Goal: Task Accomplishment & Management: Manage account settings

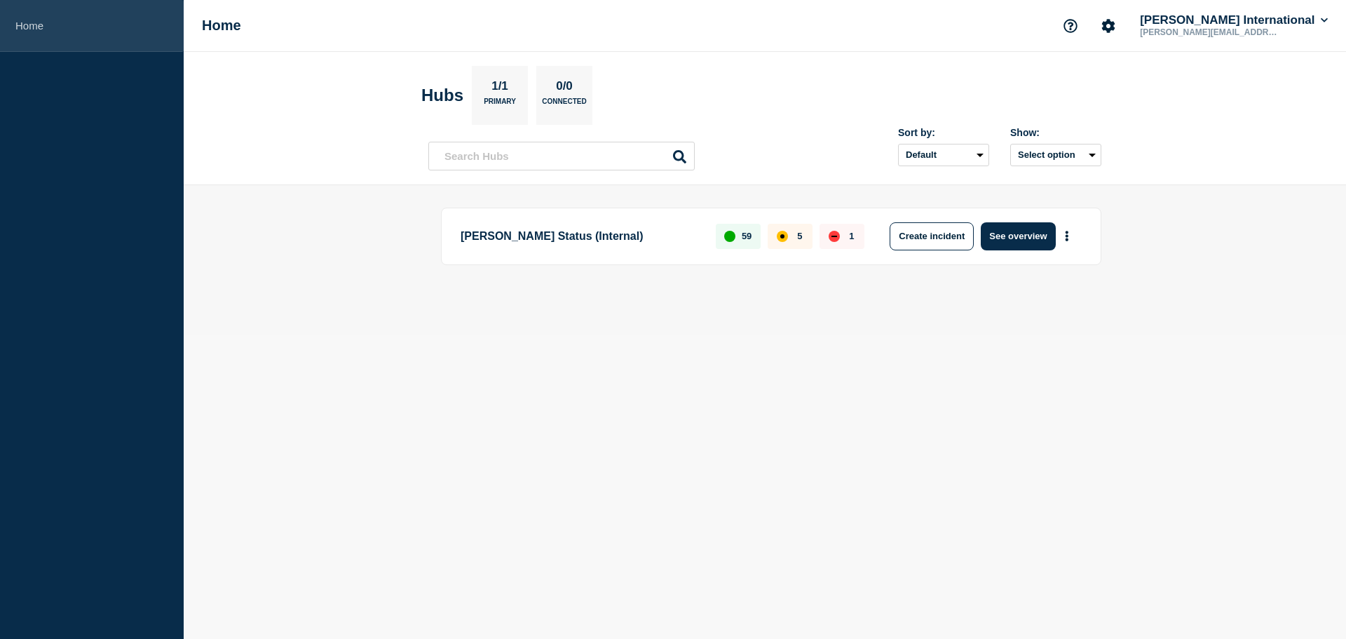
click at [31, 25] on link "Home" at bounding box center [92, 26] width 184 height 52
click at [34, 22] on link "Home" at bounding box center [92, 26] width 184 height 52
click at [1295, 24] on button "[PERSON_NAME] International" at bounding box center [1233, 20] width 193 height 14
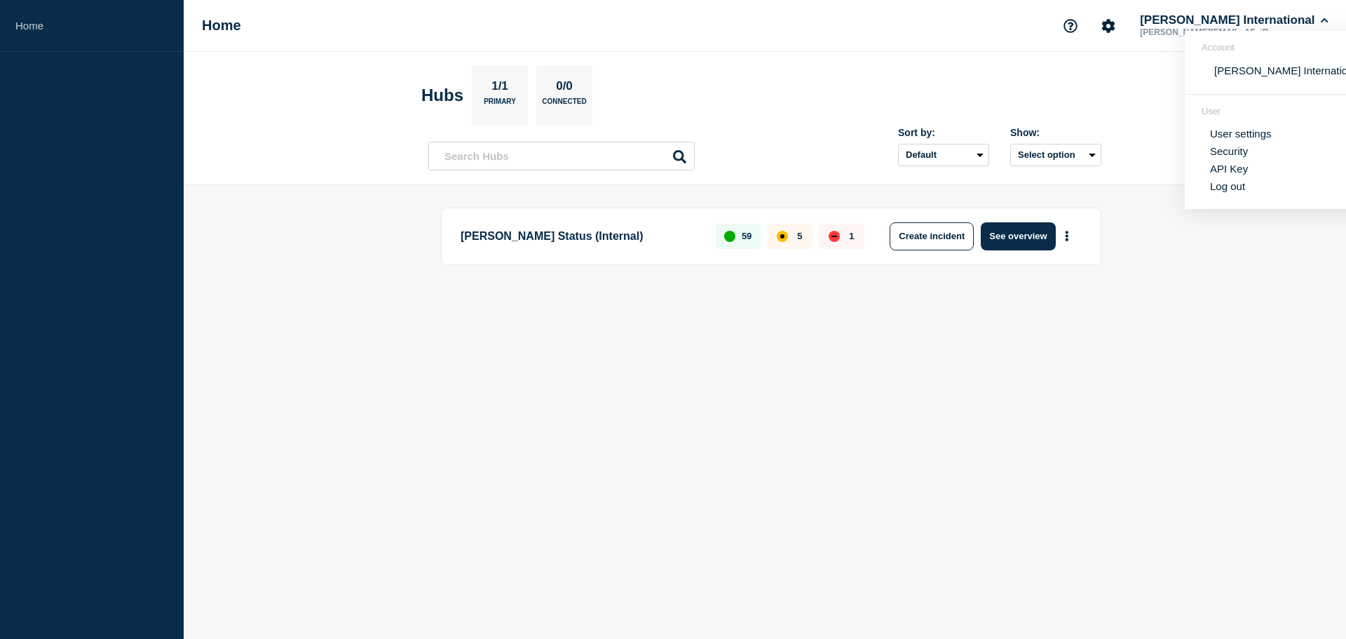
click at [1250, 134] on link "User settings" at bounding box center [1241, 134] width 62 height 12
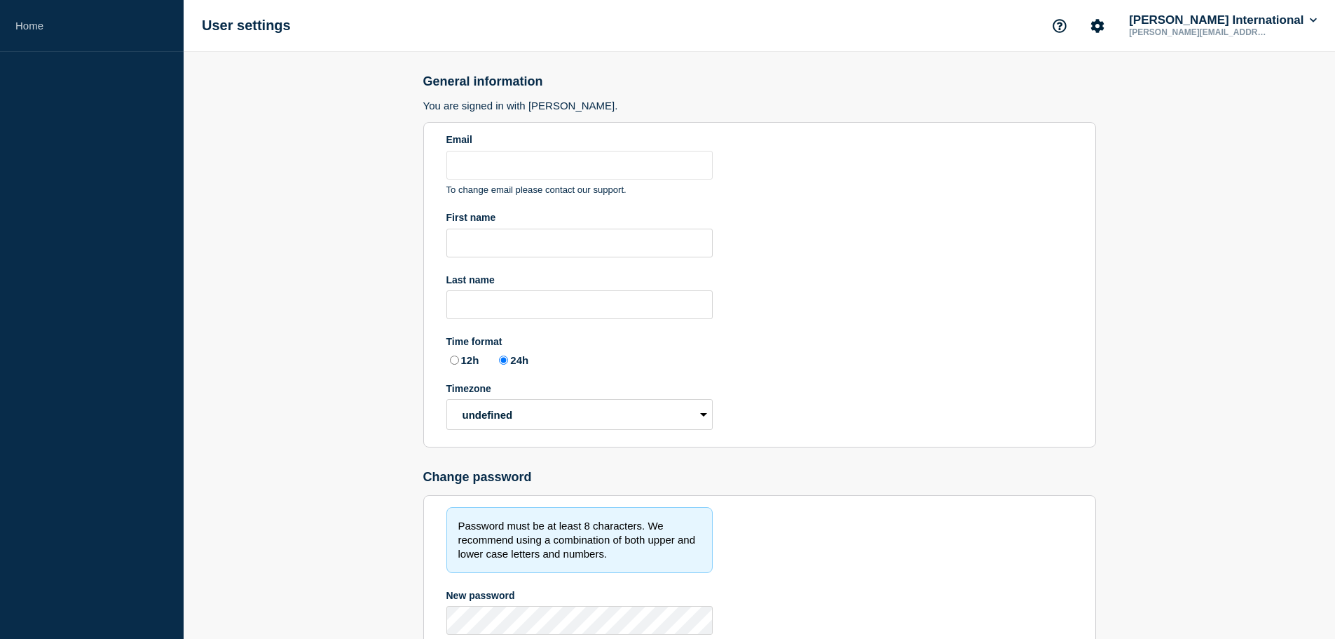
type input "[PERSON_NAME][EMAIL_ADDRESS][PERSON_NAME][DOMAIN_NAME]"
radio input "true"
select select "hub"
click at [1272, 29] on p "lafortune.william@delmarcargo.com" at bounding box center [1199, 32] width 146 height 10
click at [1105, 31] on icon "Account settings" at bounding box center [1098, 26] width 14 height 14
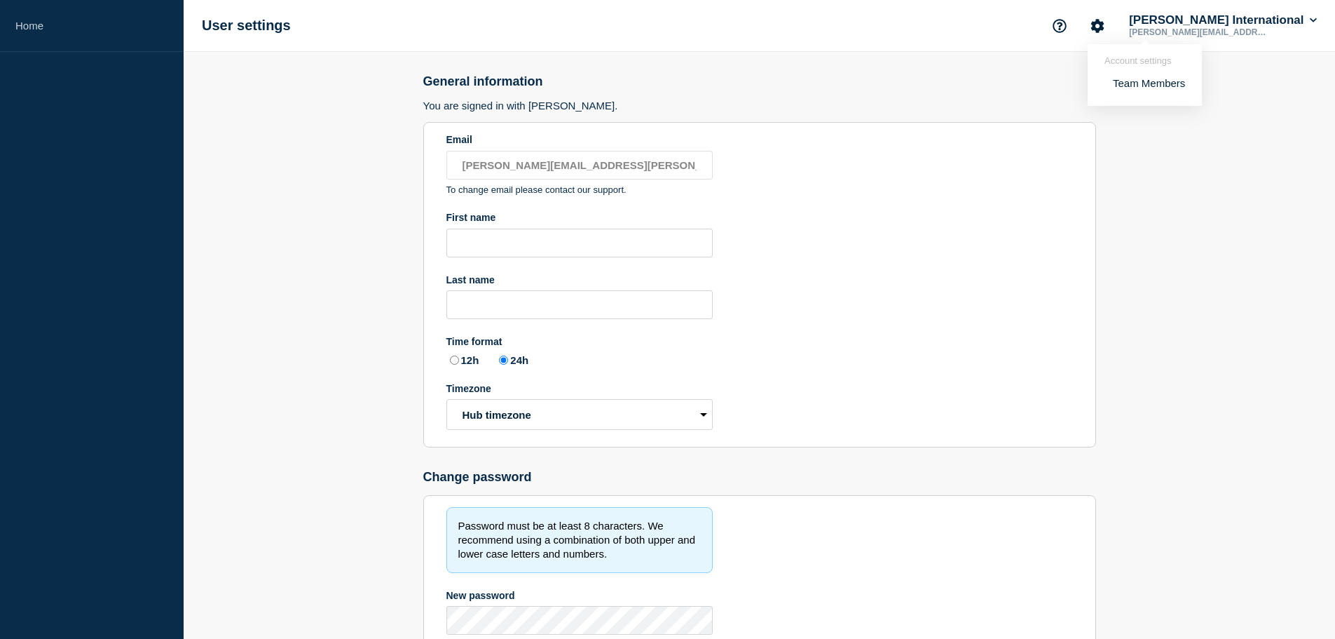
click at [1134, 86] on link "Team Members" at bounding box center [1149, 83] width 72 height 12
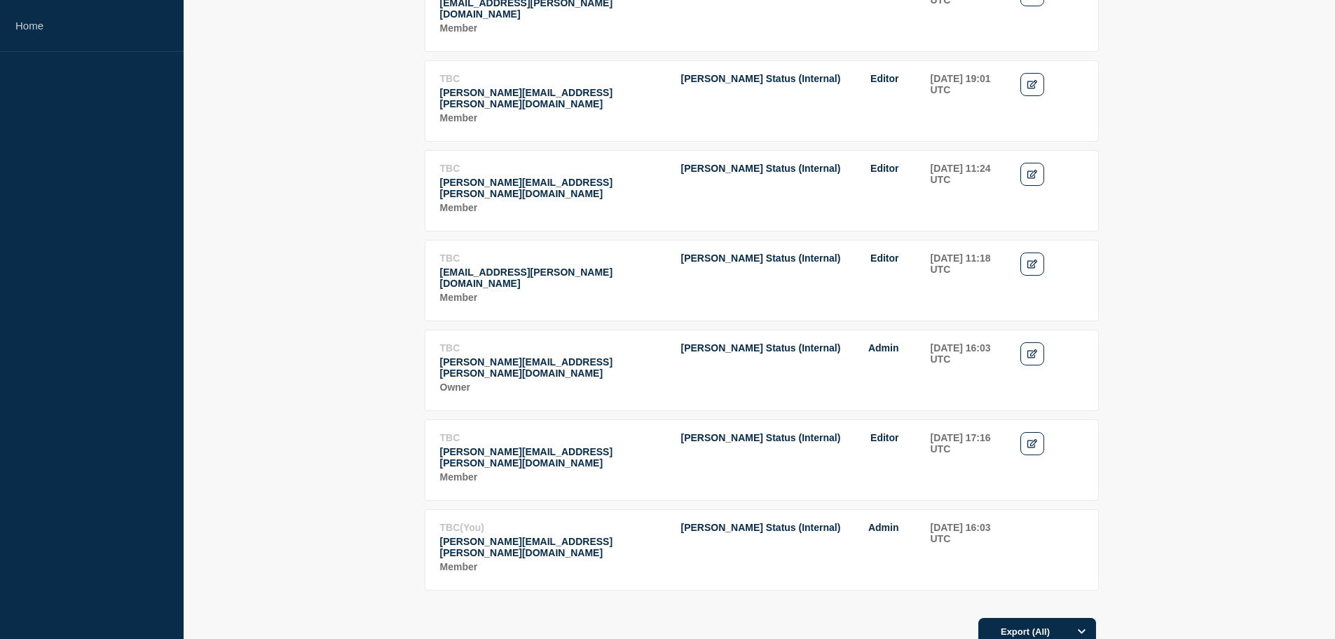
scroll to position [911, 0]
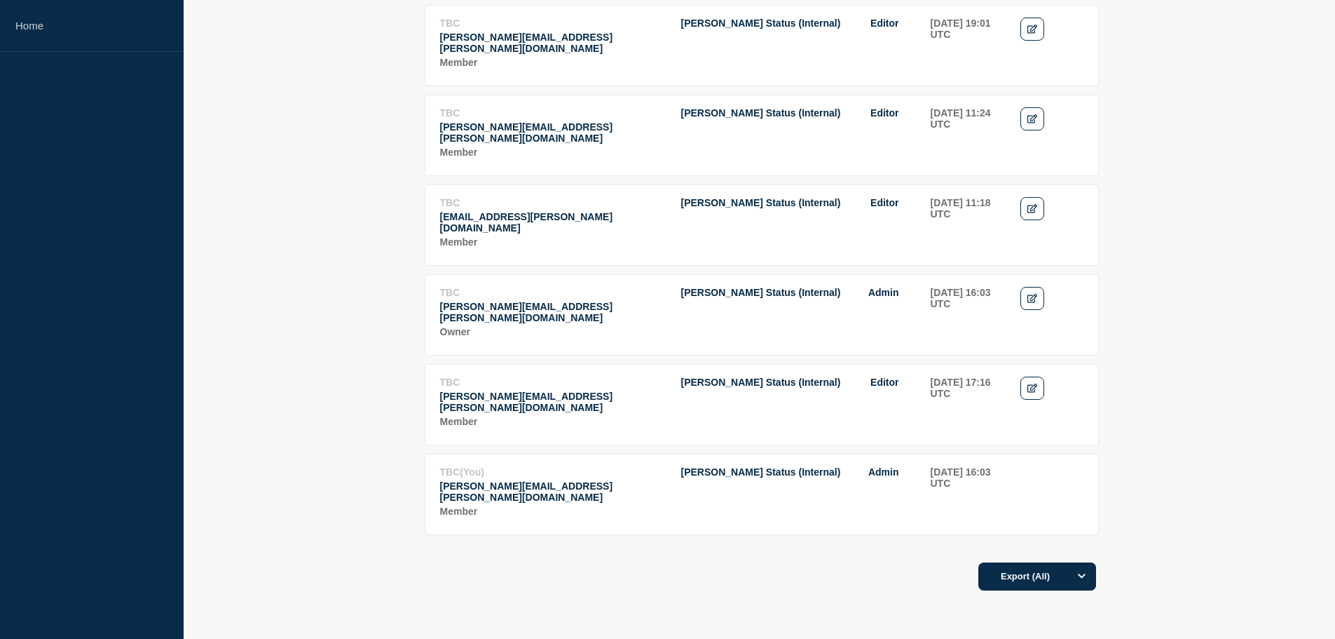
click at [584, 480] on p "lafortune.william@delmarcargo.com" at bounding box center [553, 491] width 226 height 22
drag, startPoint x: 719, startPoint y: 444, endPoint x: 745, endPoint y: 441, distance: 26.2
click at [722, 465] on td "Delmar Status (Internal) Admin" at bounding box center [799, 492] width 236 height 55
drag, startPoint x: 882, startPoint y: 433, endPoint x: 924, endPoint y: 432, distance: 42.1
click at [882, 466] on span "Admin" at bounding box center [883, 471] width 31 height 11
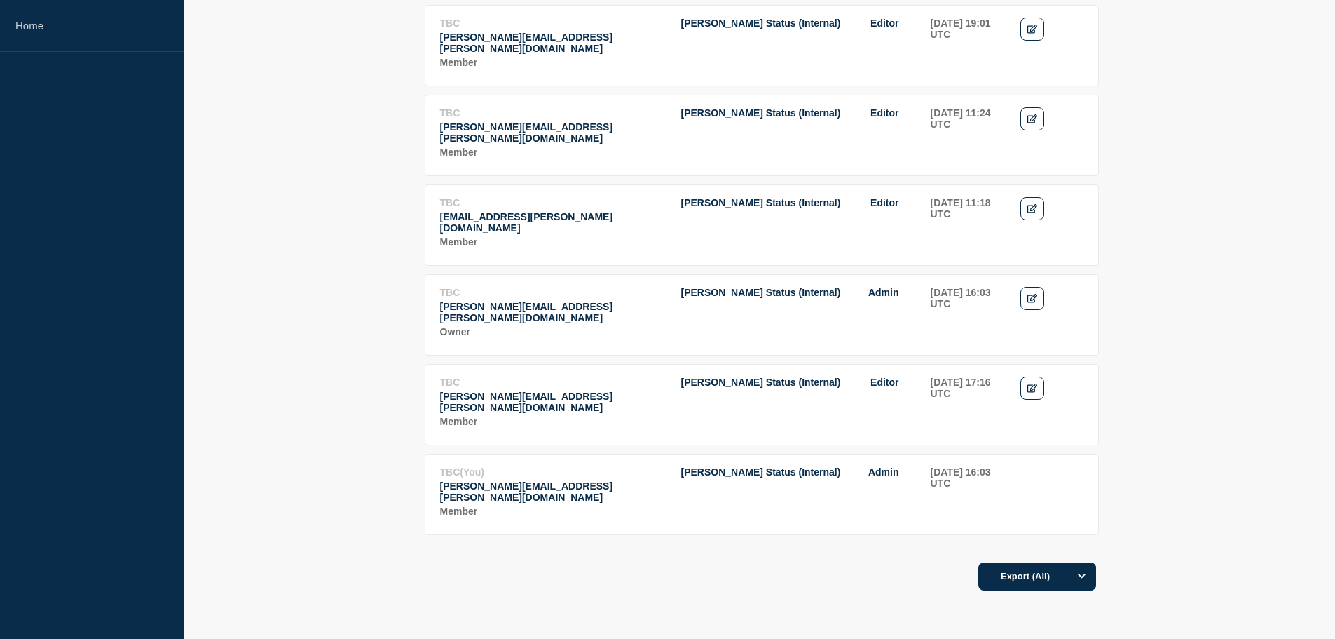
click at [953, 465] on td "2025-09-05 16:03 UTC" at bounding box center [968, 492] width 76 height 55
click at [1021, 465] on td "Actions" at bounding box center [1052, 492] width 64 height 55
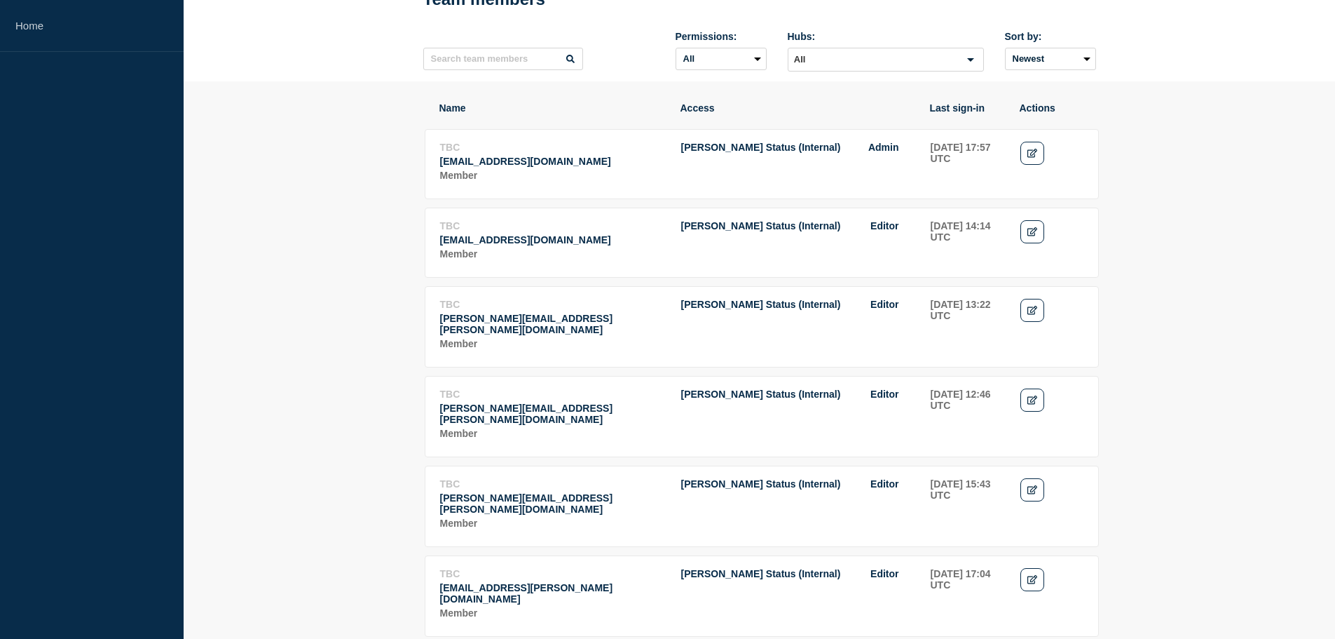
scroll to position [0, 0]
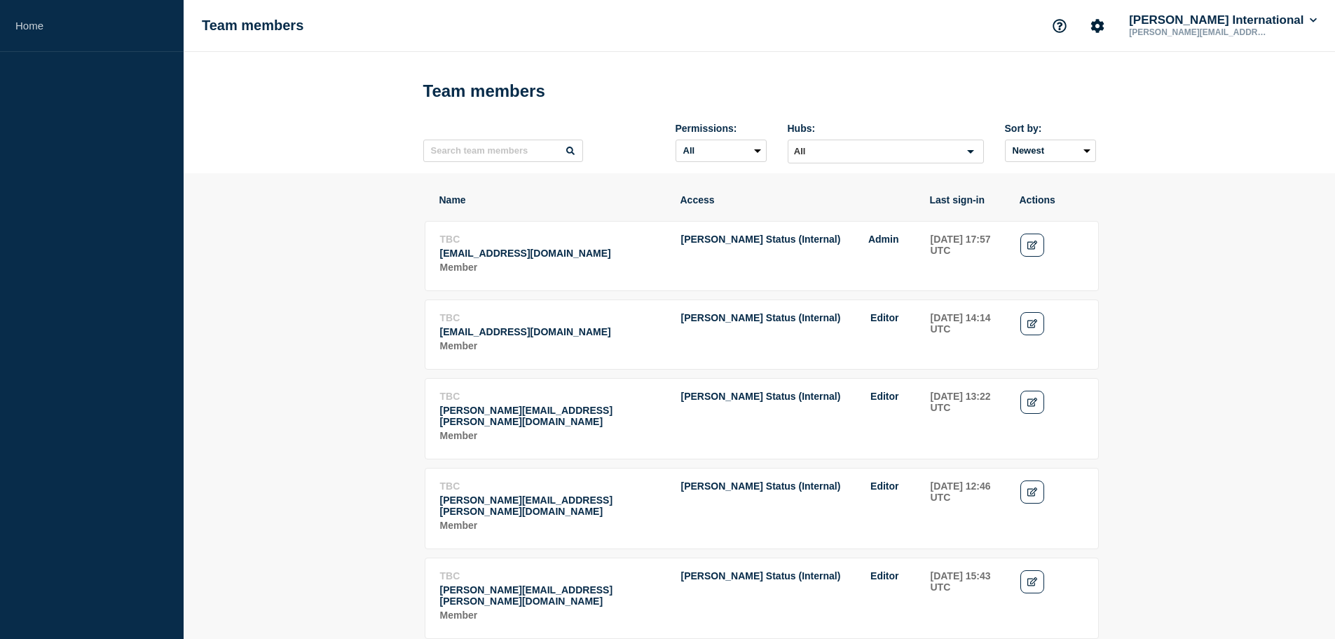
click at [674, 70] on div "Team members" at bounding box center [759, 91] width 673 height 42
click at [1112, 25] on button "Account settings" at bounding box center [1097, 25] width 29 height 29
click at [1137, 83] on link "Team Members" at bounding box center [1149, 83] width 72 height 12
click at [15, 21] on link "Home" at bounding box center [92, 26] width 184 height 52
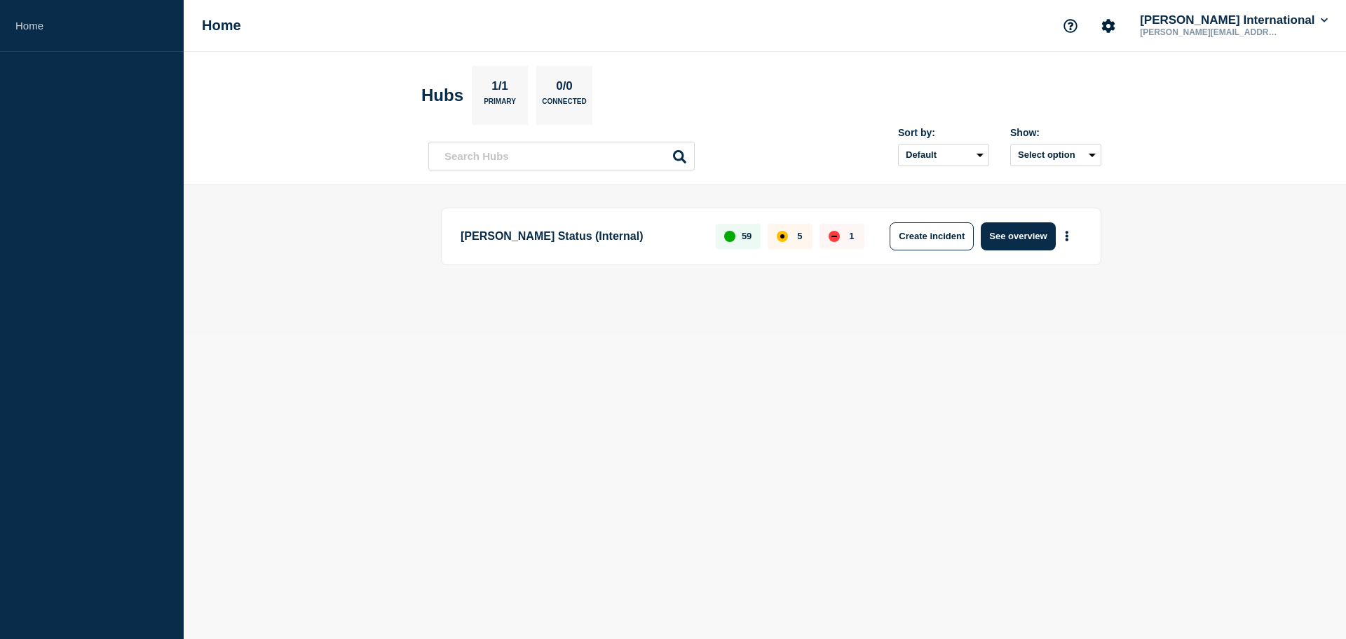
click at [574, 97] on p "Connected" at bounding box center [564, 104] width 44 height 15
click at [1058, 152] on button "Select option" at bounding box center [1055, 155] width 91 height 22
click at [1057, 152] on button "Select option All Open incidents Hubs" at bounding box center [1055, 155] width 91 height 22
click at [975, 152] on select "Default Last added Last updated Most active A-Z" at bounding box center [943, 155] width 91 height 22
click at [955, 139] on div "Sort by: Default Last added Last updated Most active A-Z" at bounding box center [943, 146] width 91 height 39
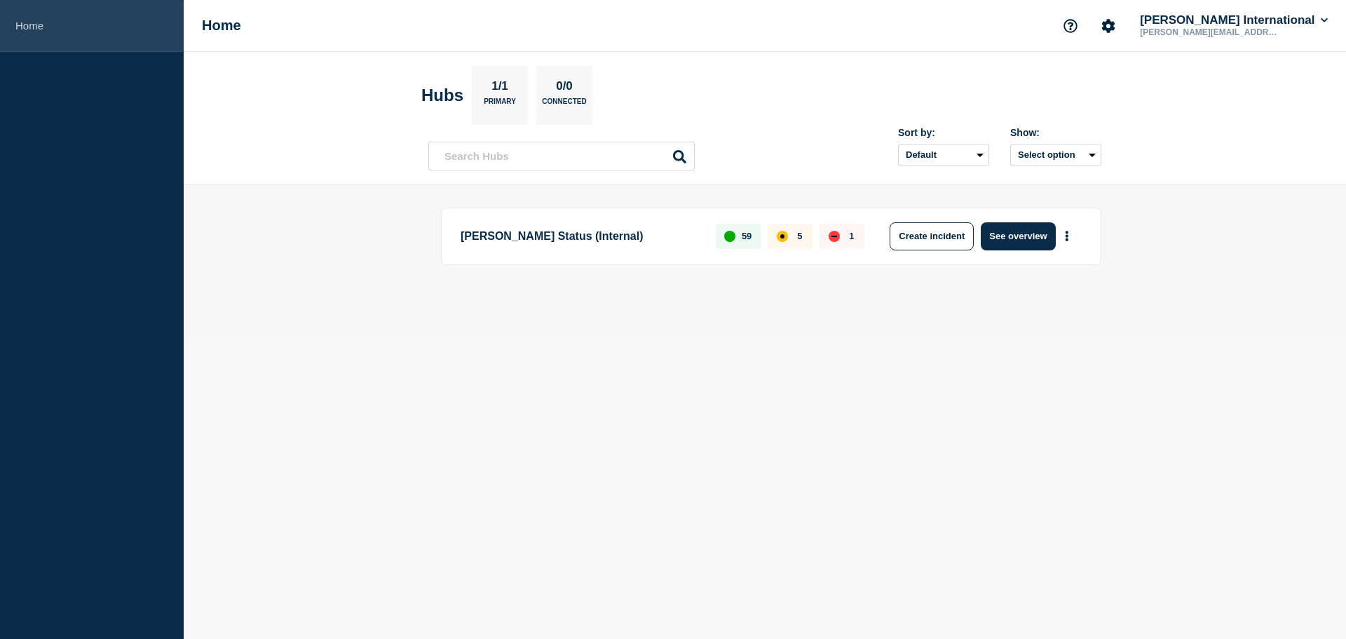
click at [67, 20] on link "Home" at bounding box center [92, 26] width 184 height 52
click at [1115, 25] on icon "Account settings" at bounding box center [1108, 25] width 13 height 13
click at [1157, 84] on link "Team Members" at bounding box center [1160, 83] width 72 height 12
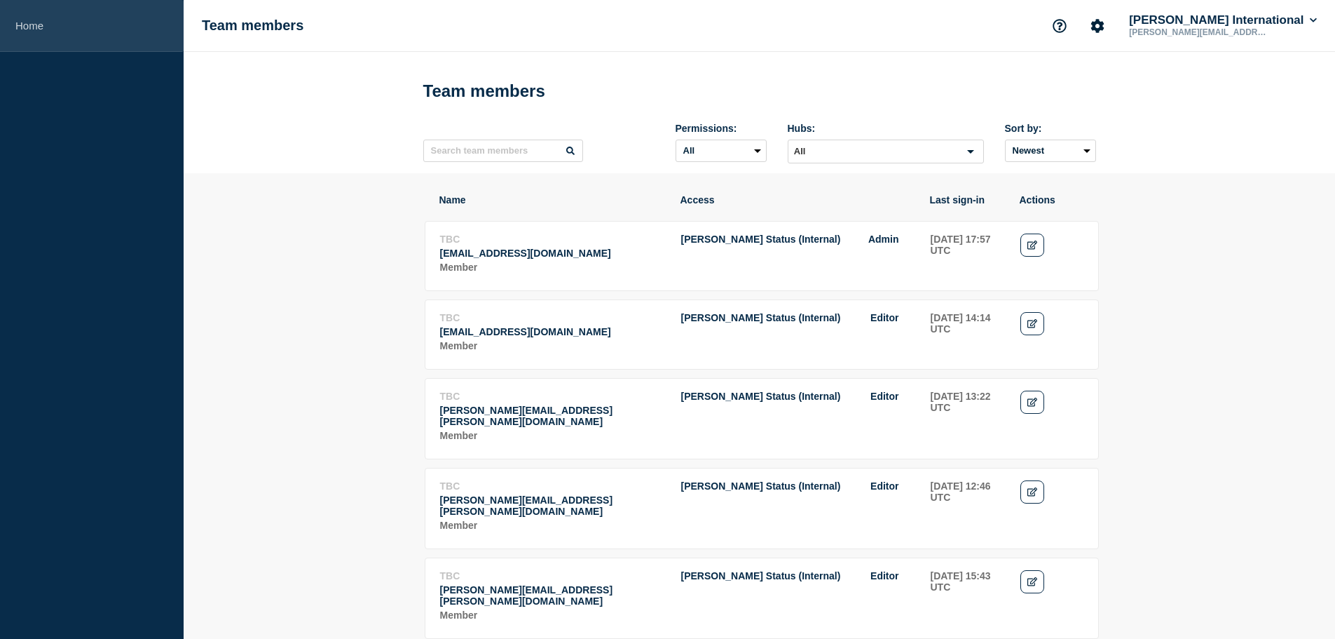
click at [29, 29] on link "Home" at bounding box center [92, 26] width 184 height 52
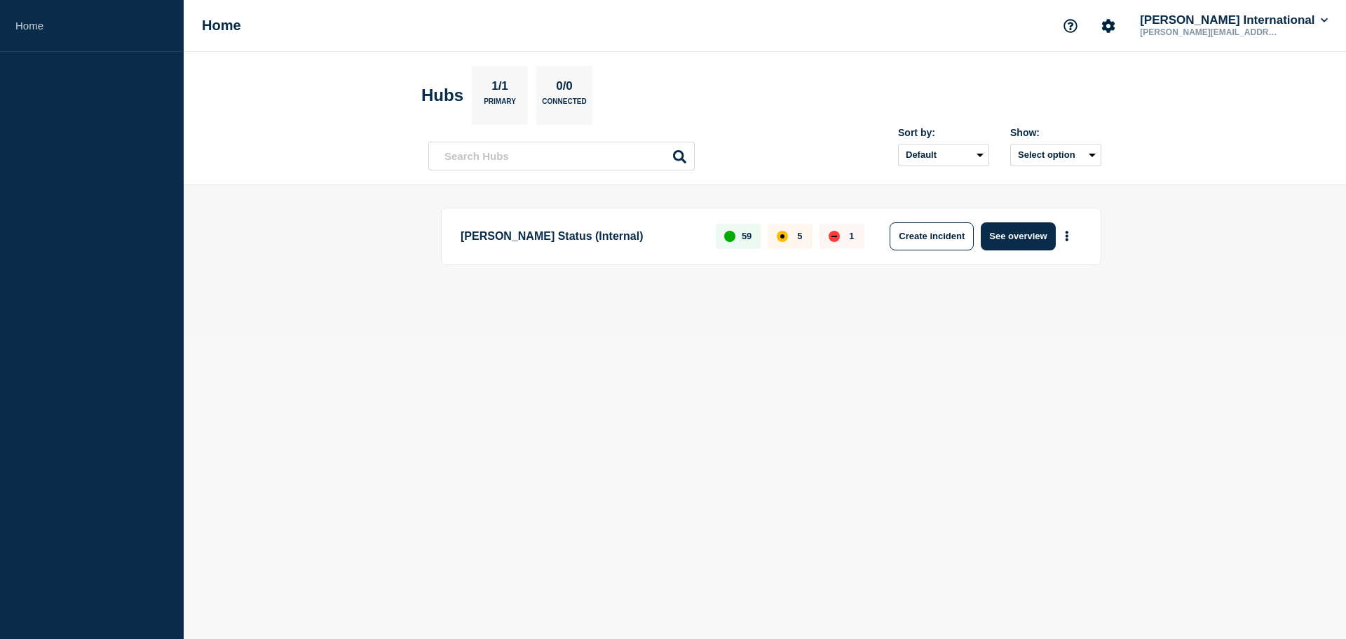
click at [1252, 29] on p "lafortune.william@delmarcargo.com" at bounding box center [1210, 32] width 146 height 10
click at [1028, 236] on button "See overview" at bounding box center [1018, 236] width 74 height 28
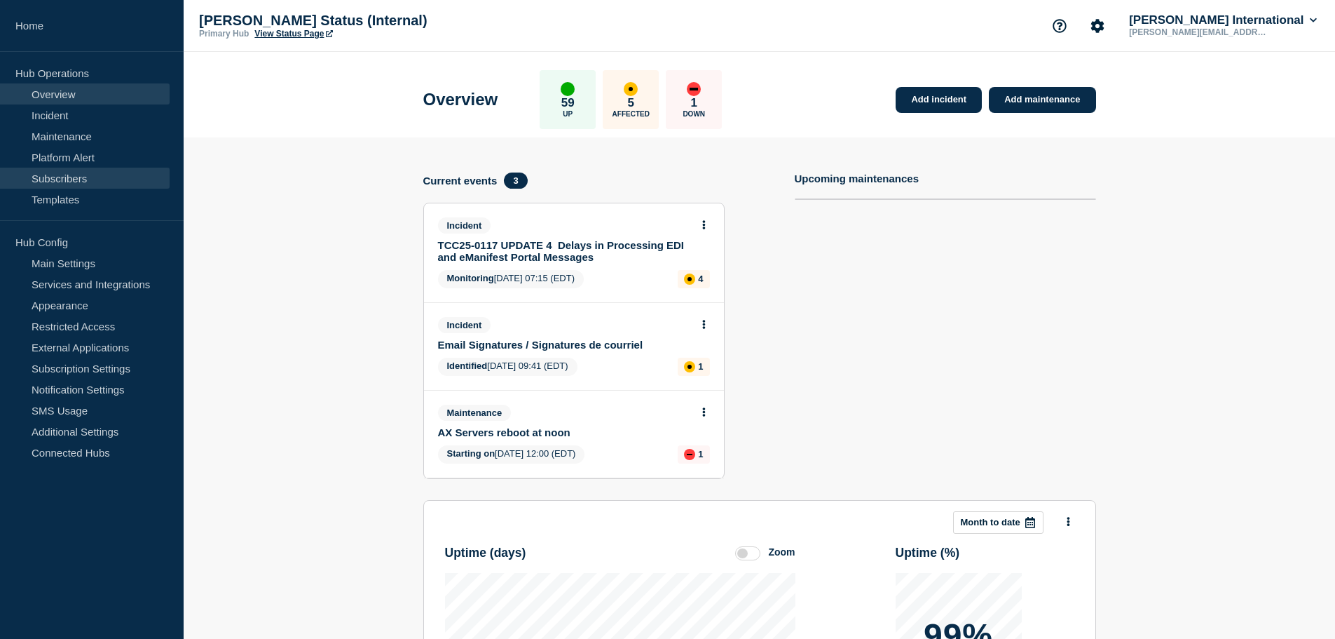
click at [57, 175] on link "Subscribers" at bounding box center [85, 178] width 170 height 21
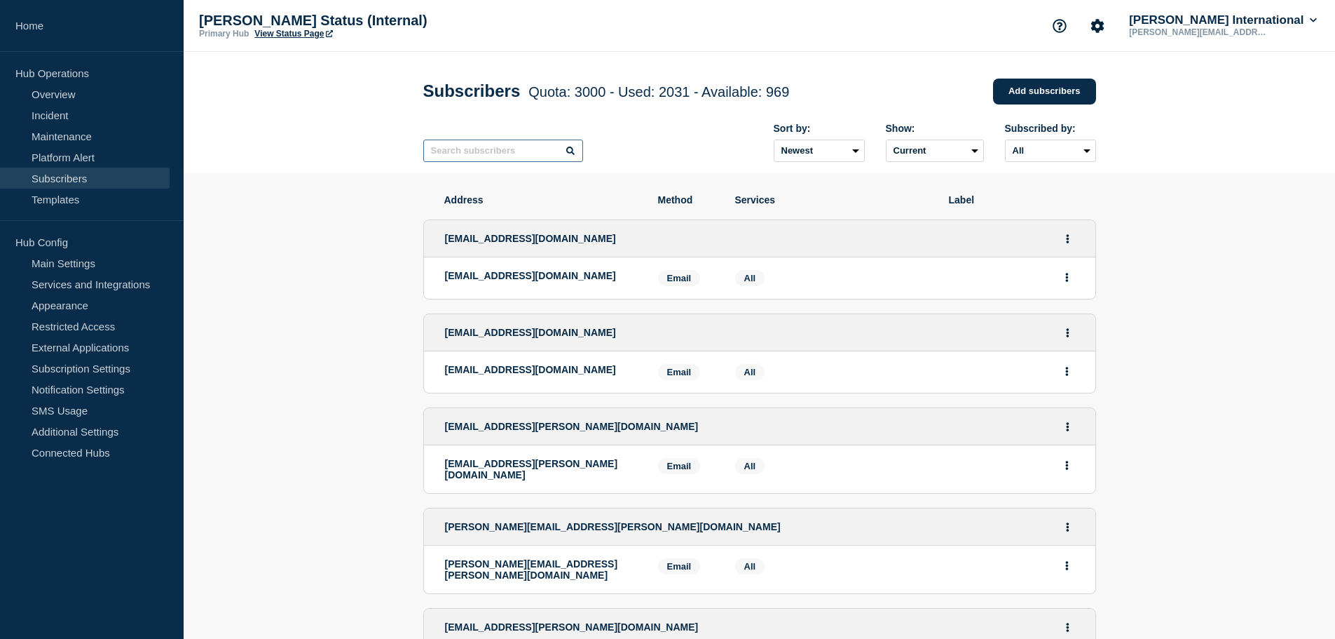
click at [517, 147] on input "text" at bounding box center [503, 150] width 160 height 22
type input "susan"
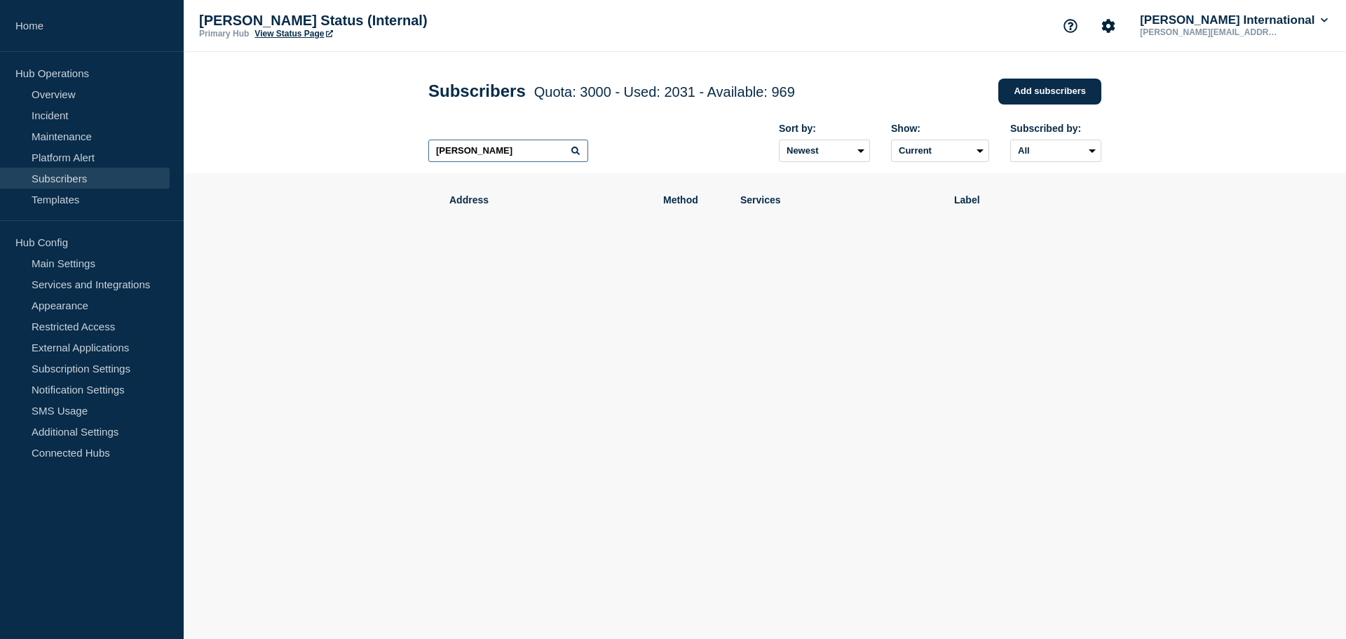
drag, startPoint x: 531, startPoint y: 149, endPoint x: 350, endPoint y: 141, distance: 181.0
click at [356, 141] on header "Subscribers Quota: 3000 - Used: 2031 - Available: 969 Quota Used Available 3000…" at bounding box center [765, 112] width 1162 height 121
